Goal: Task Accomplishment & Management: Complete application form

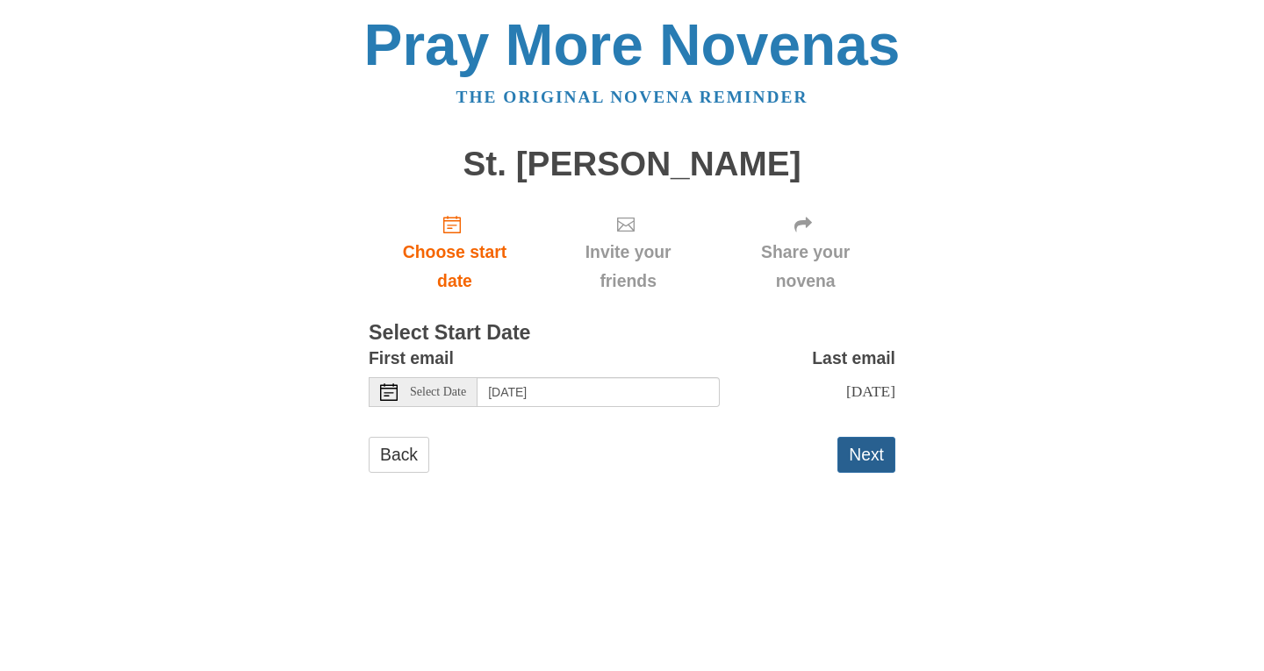
click at [861, 469] on button "Next" at bounding box center [866, 455] width 58 height 36
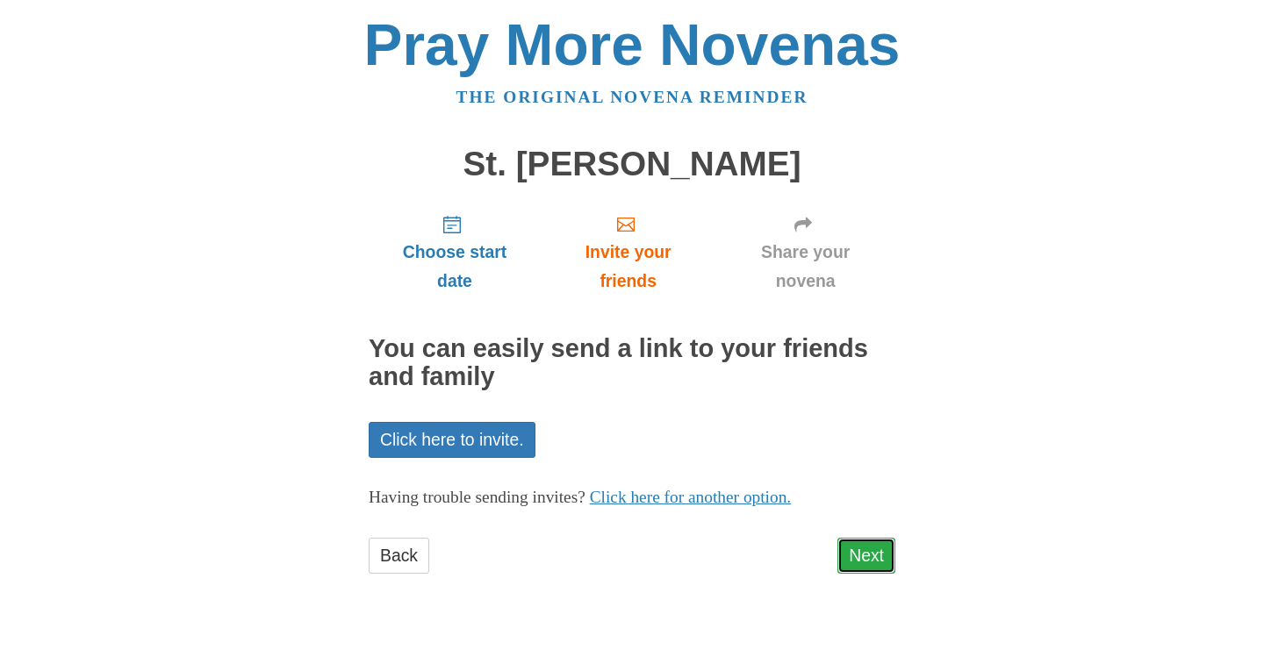
click at [881, 565] on link "Next" at bounding box center [866, 556] width 58 height 36
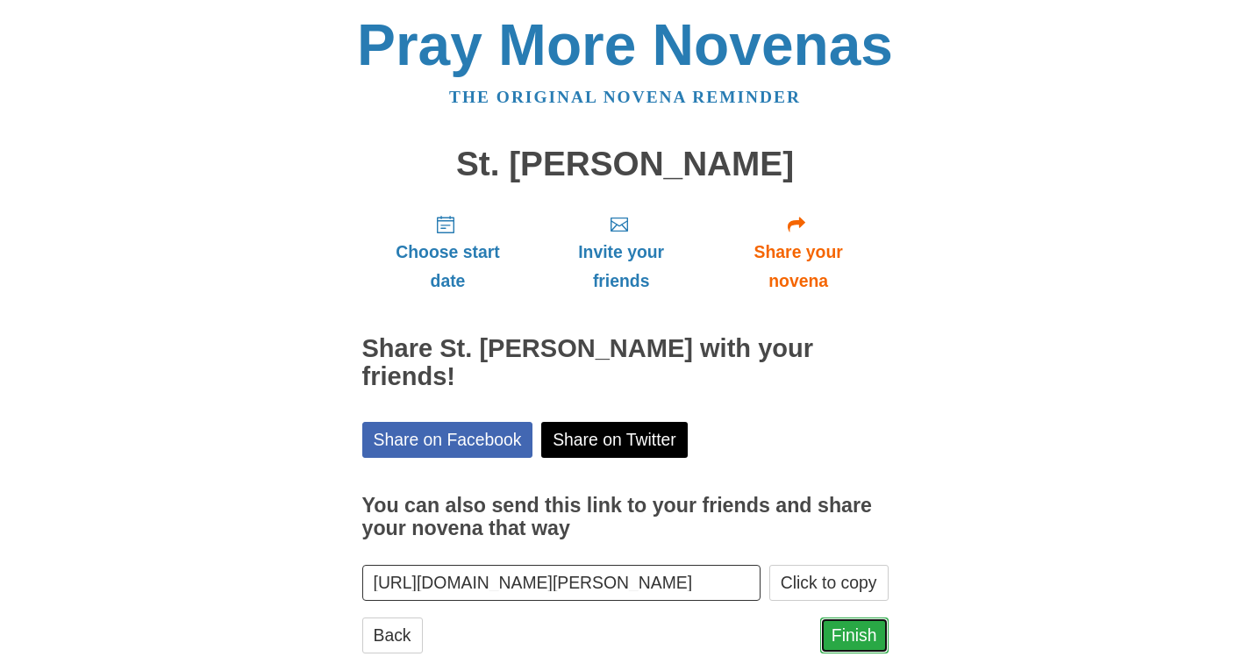
click at [856, 618] on link "Finish" at bounding box center [854, 636] width 68 height 36
